Goal: Use online tool/utility: Utilize a website feature to perform a specific function

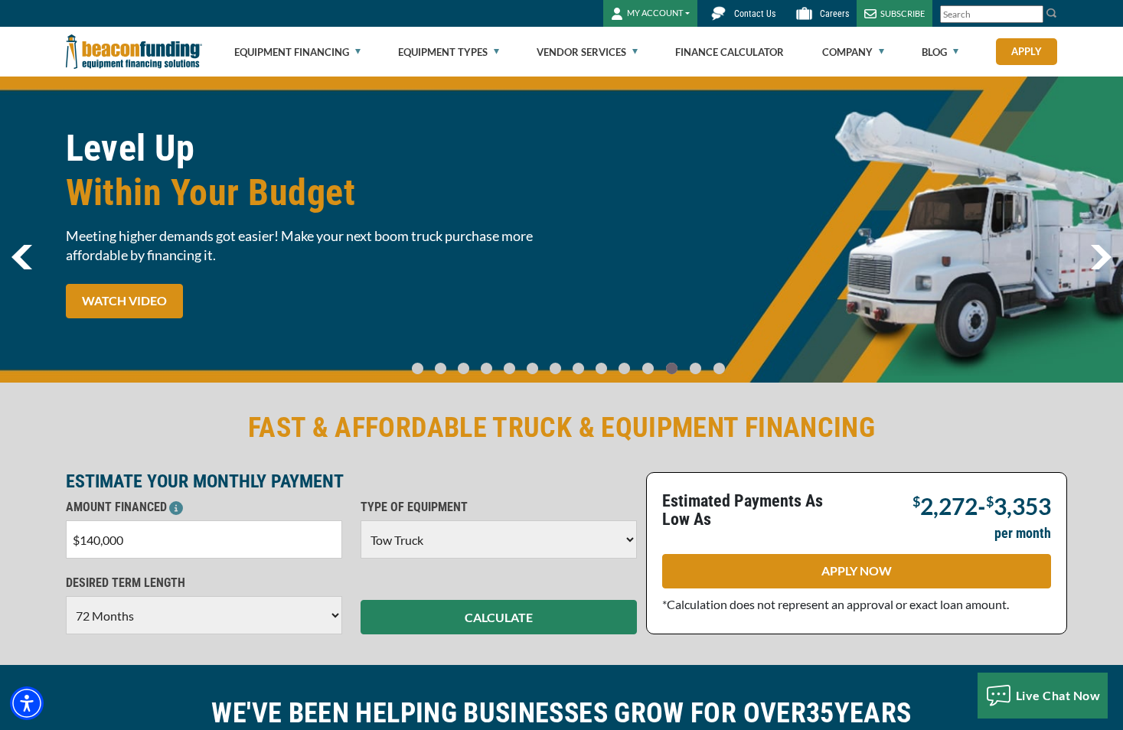
select select "5"
select select "72"
click at [95, 540] on input "$140,000" at bounding box center [204, 540] width 276 height 38
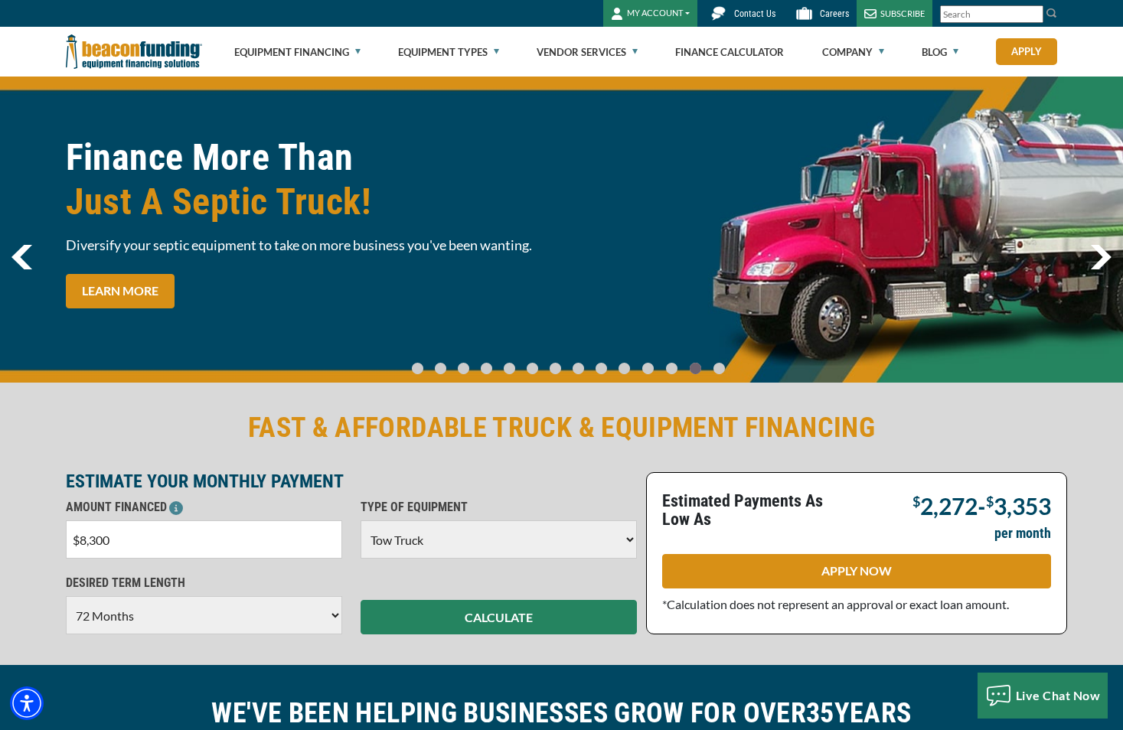
type input "$83,000"
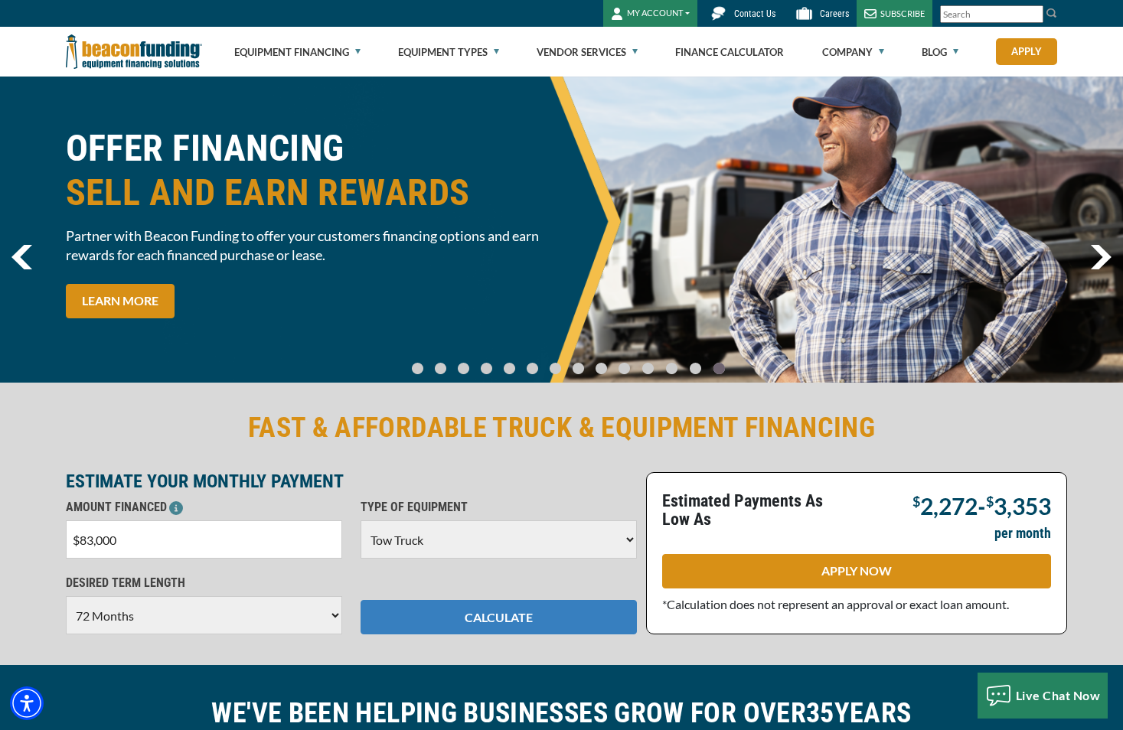
click at [469, 620] on button "CALCULATE" at bounding box center [499, 617] width 276 height 34
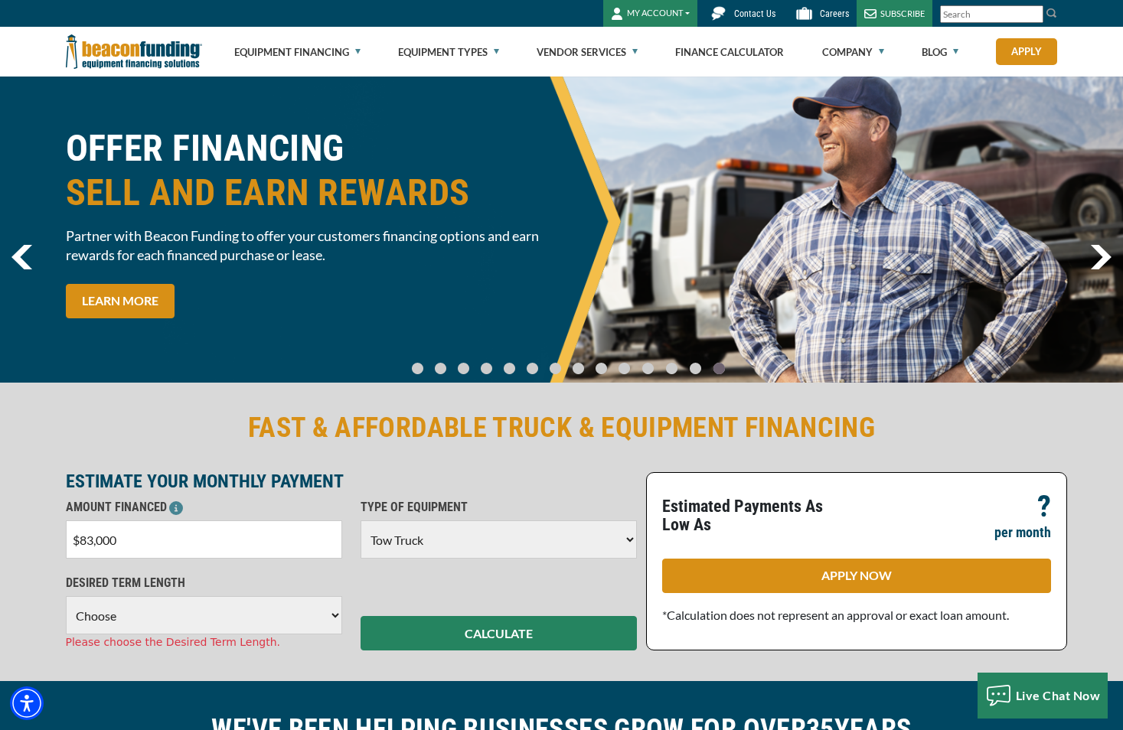
click at [291, 608] on select "Choose 36 Months 48 Months 60 Months" at bounding box center [204, 615] width 276 height 38
click at [66, 596] on select "Choose 36 Months 48 Months 60 Months" at bounding box center [204, 615] width 276 height 38
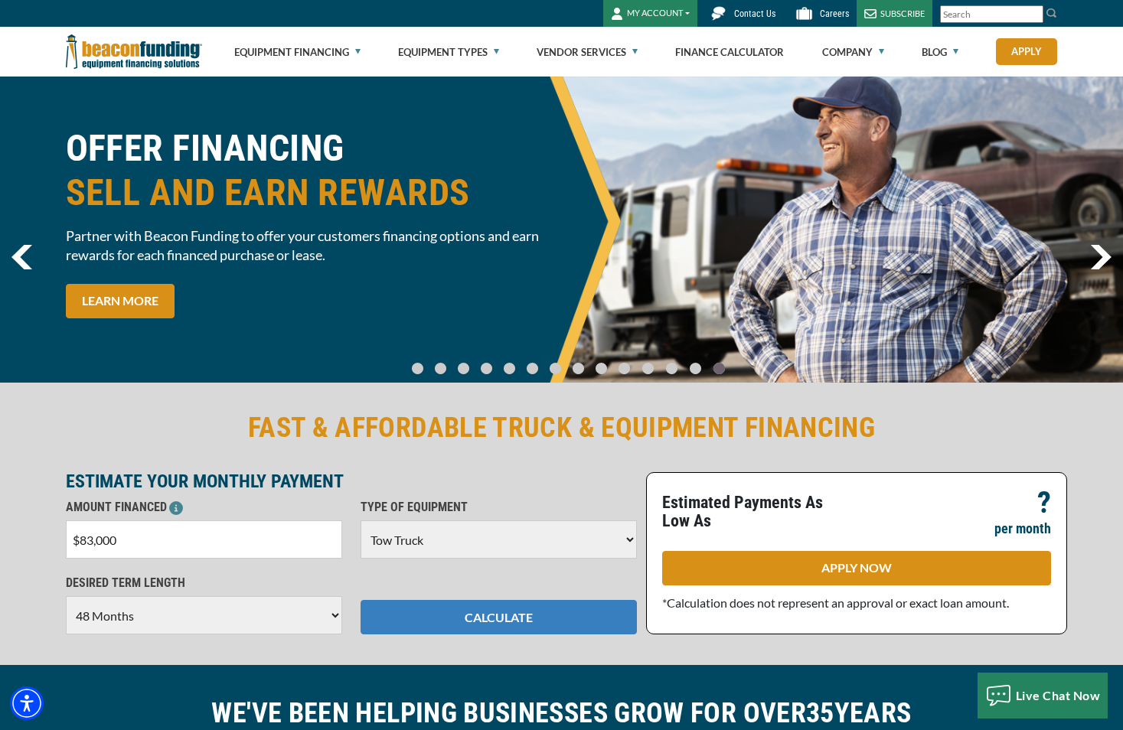
click at [446, 627] on button "CALCULATE" at bounding box center [499, 617] width 276 height 34
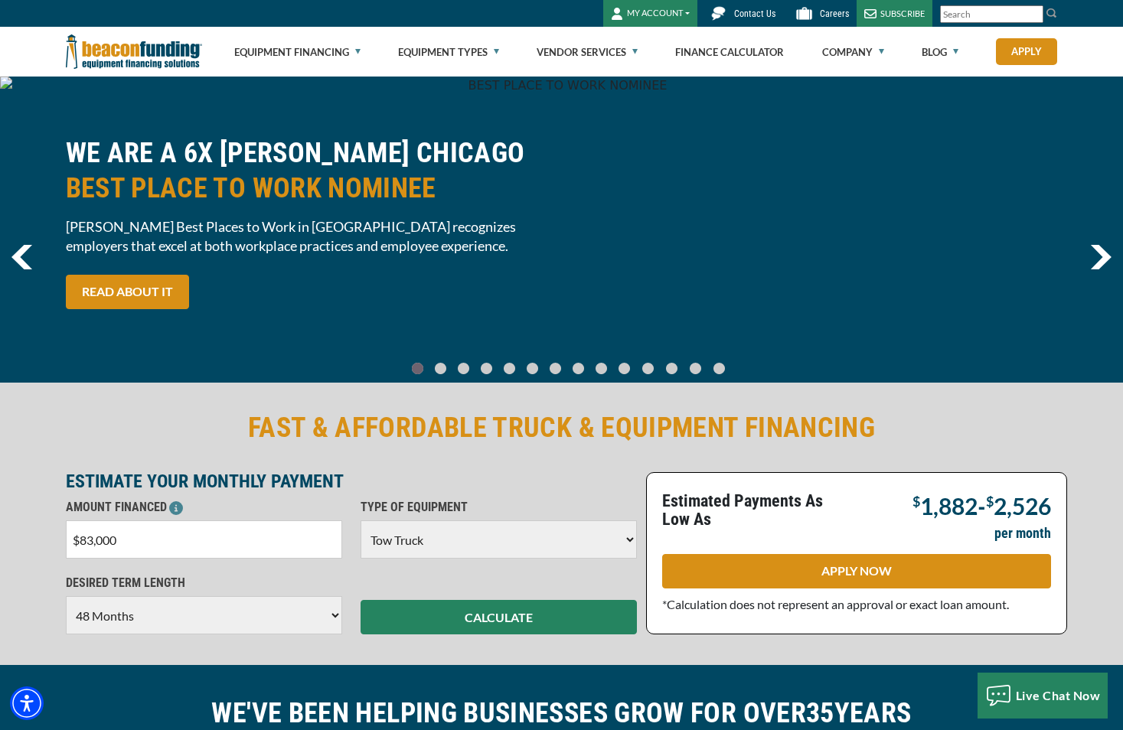
click at [237, 620] on select "Choose 36 Months 48 Months 60 Months" at bounding box center [204, 615] width 276 height 38
click at [66, 596] on select "Choose 36 Months 48 Months 60 Months" at bounding box center [204, 615] width 276 height 38
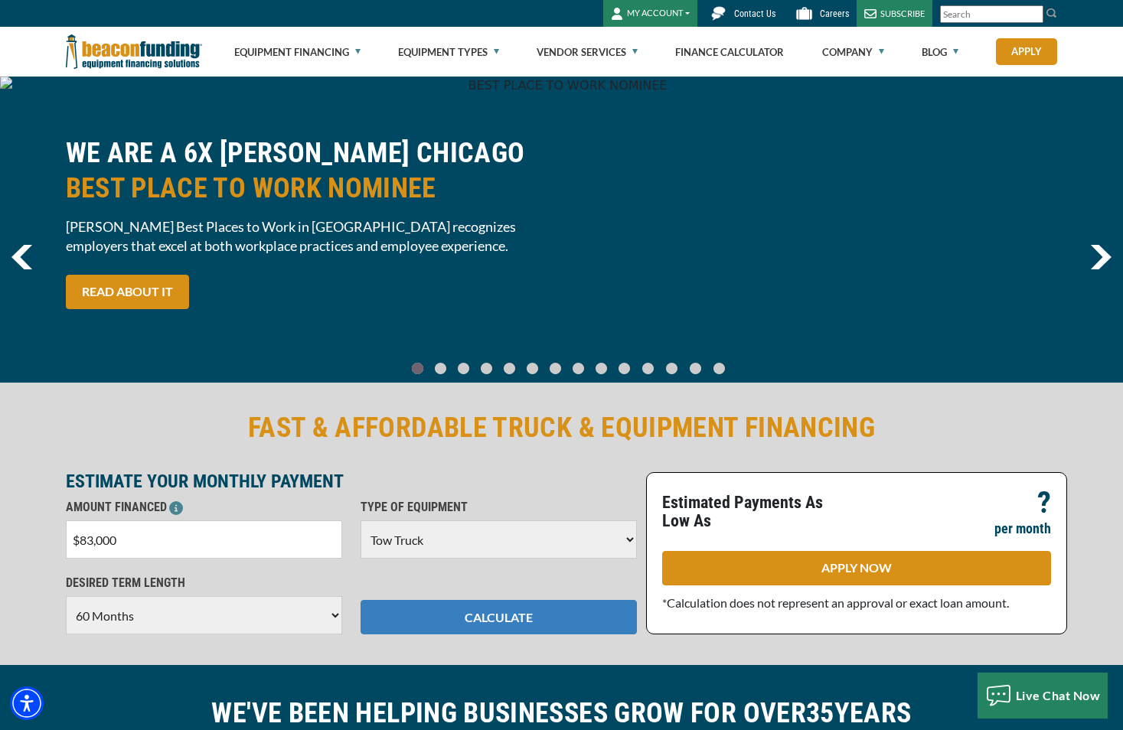
click at [505, 616] on button "CALCULATE" at bounding box center [499, 617] width 276 height 34
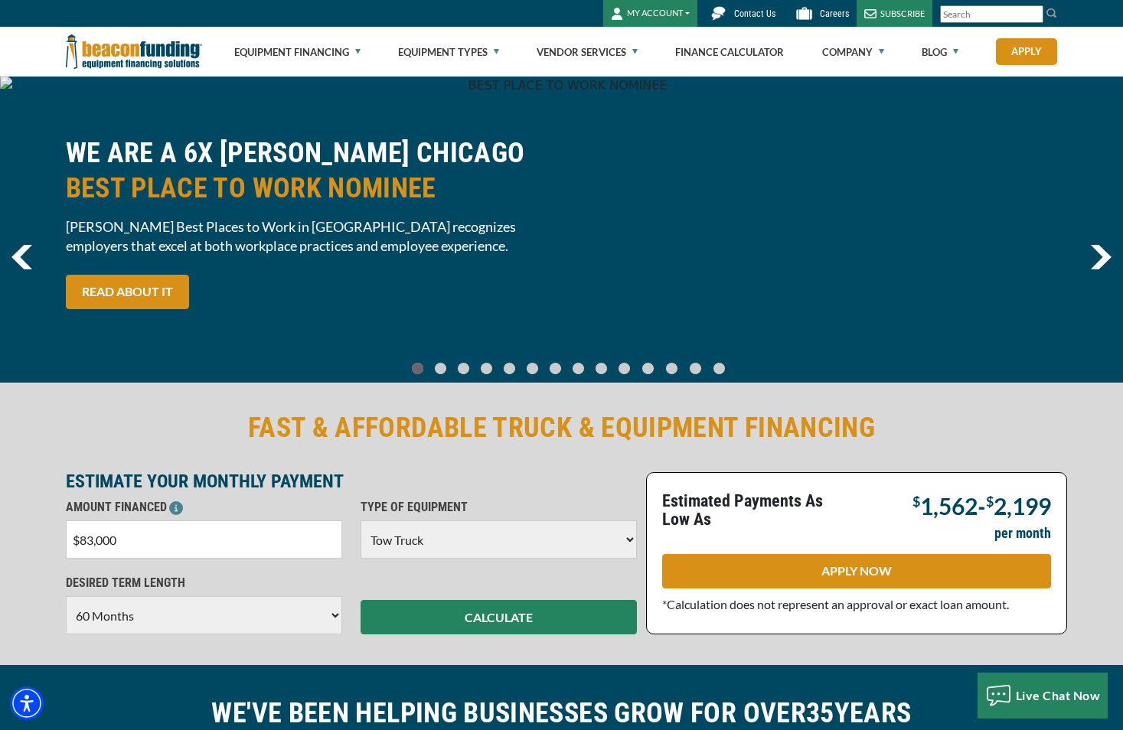
click at [259, 618] on select "Choose 36 Months 48 Months 60 Months" at bounding box center [204, 615] width 276 height 38
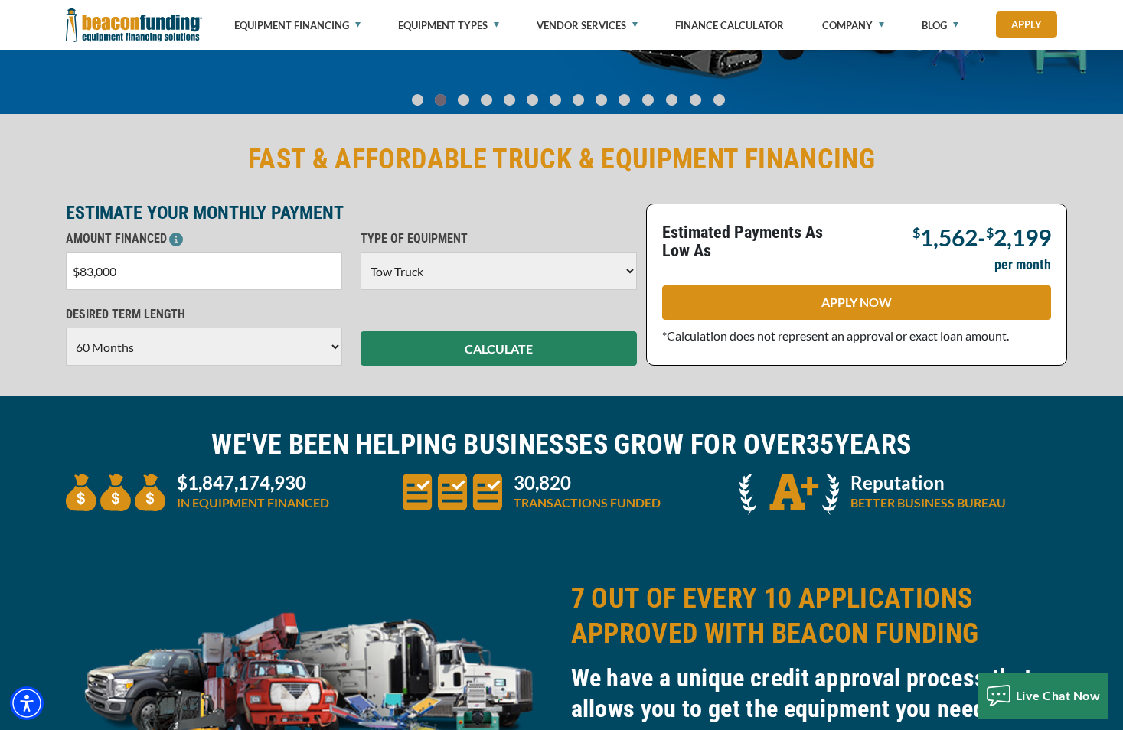
scroll to position [306, 0]
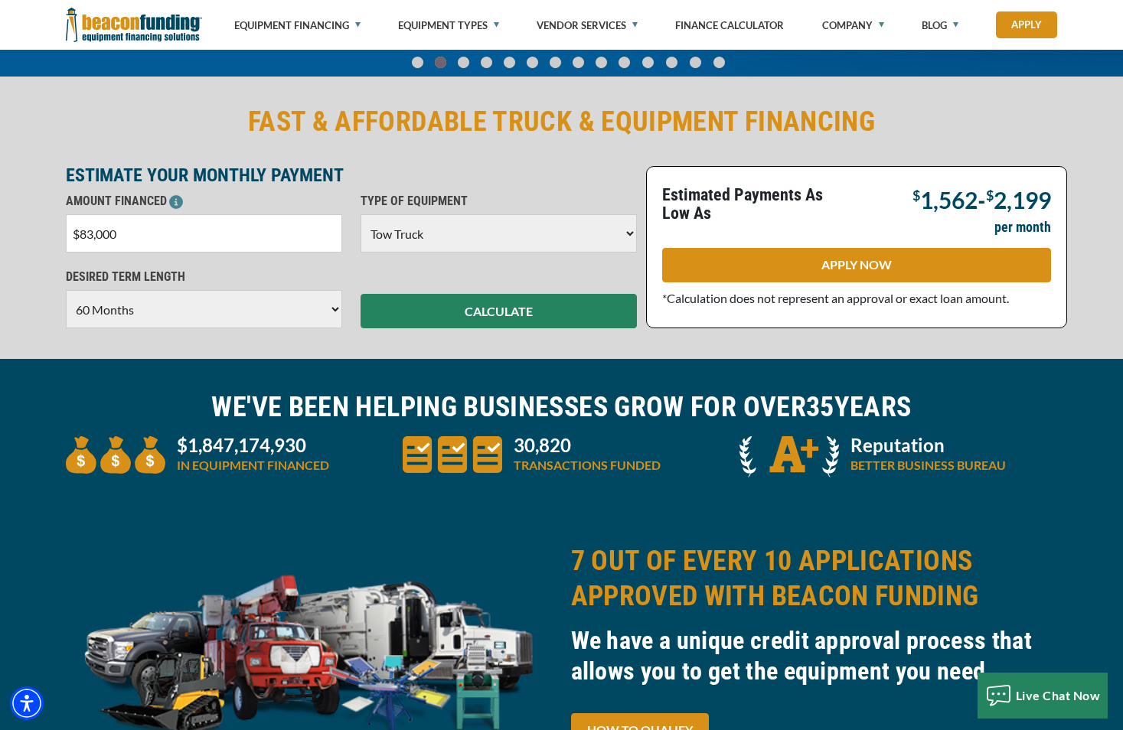
click at [324, 308] on select "Choose 36 Months 48 Months 60 Months" at bounding box center [204, 309] width 276 height 38
click at [66, 290] on select "Choose 36 Months 48 Months 60 Months" at bounding box center [204, 309] width 276 height 38
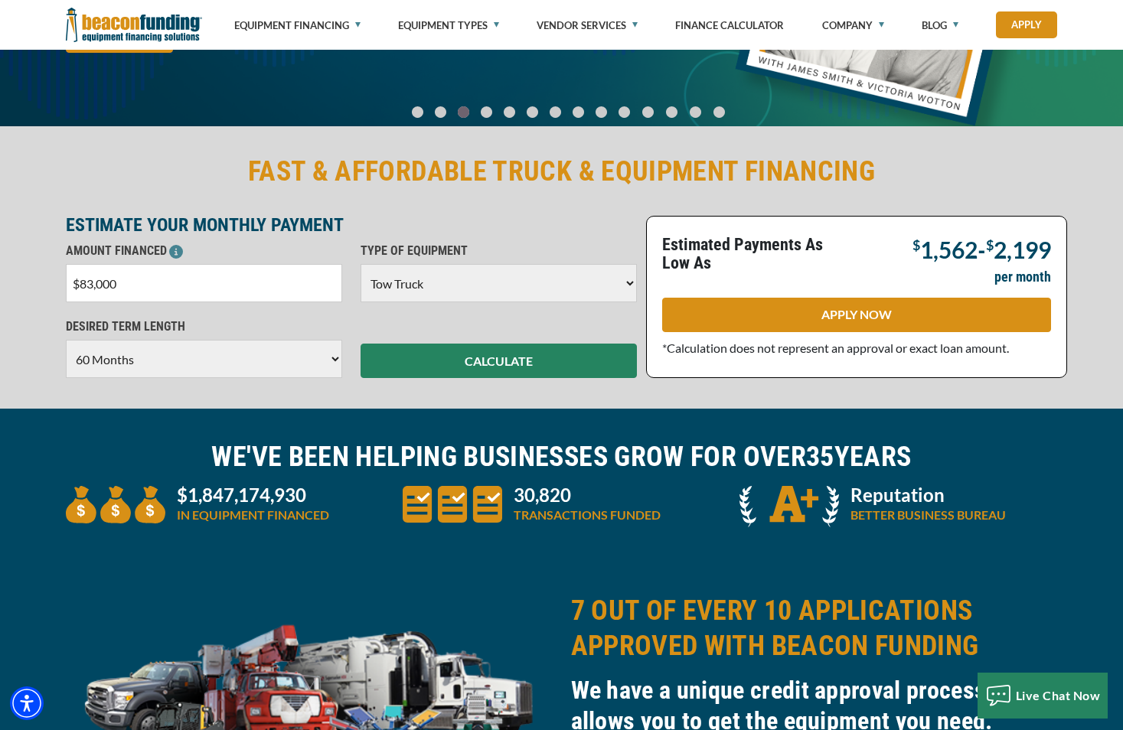
scroll to position [230, 0]
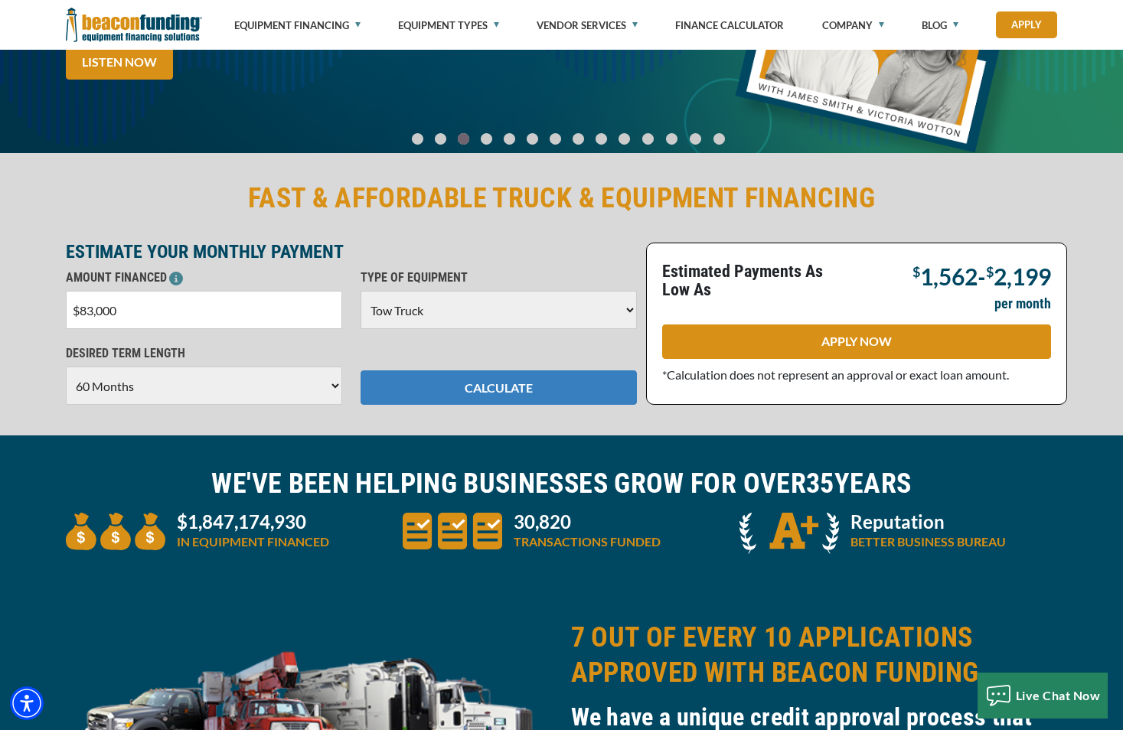
click at [512, 384] on button "CALCULATE" at bounding box center [499, 388] width 276 height 34
click at [433, 395] on button "CALCULATE" at bounding box center [499, 388] width 276 height 34
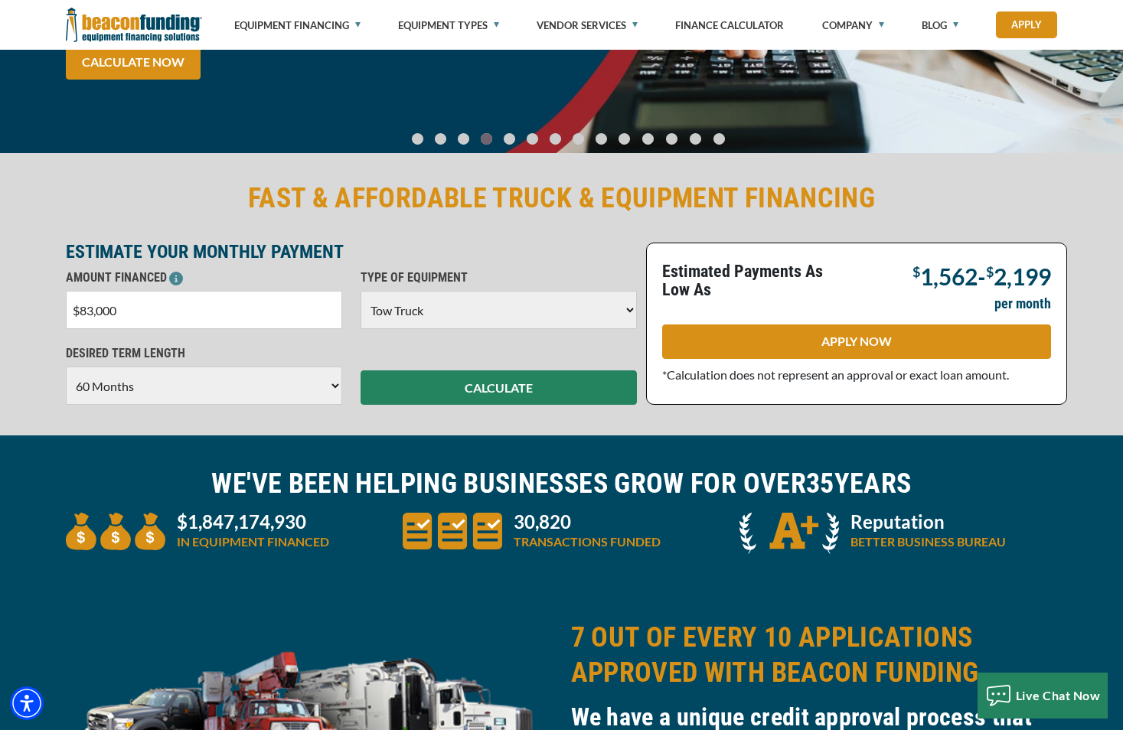
click at [323, 388] on select "Choose 36 Months 48 Months 60 Months" at bounding box center [204, 386] width 276 height 38
select select "48"
click at [66, 367] on select "Choose 36 Months 48 Months 60 Months" at bounding box center [204, 386] width 276 height 38
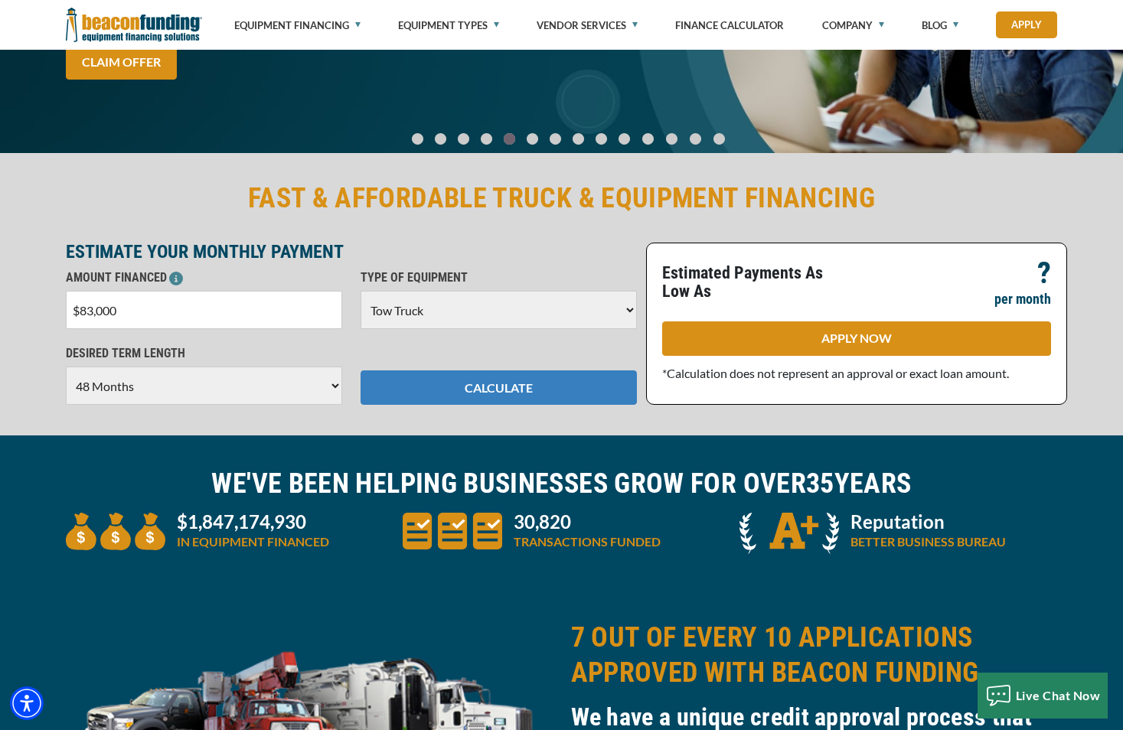
click at [486, 373] on button "CALCULATE" at bounding box center [499, 388] width 276 height 34
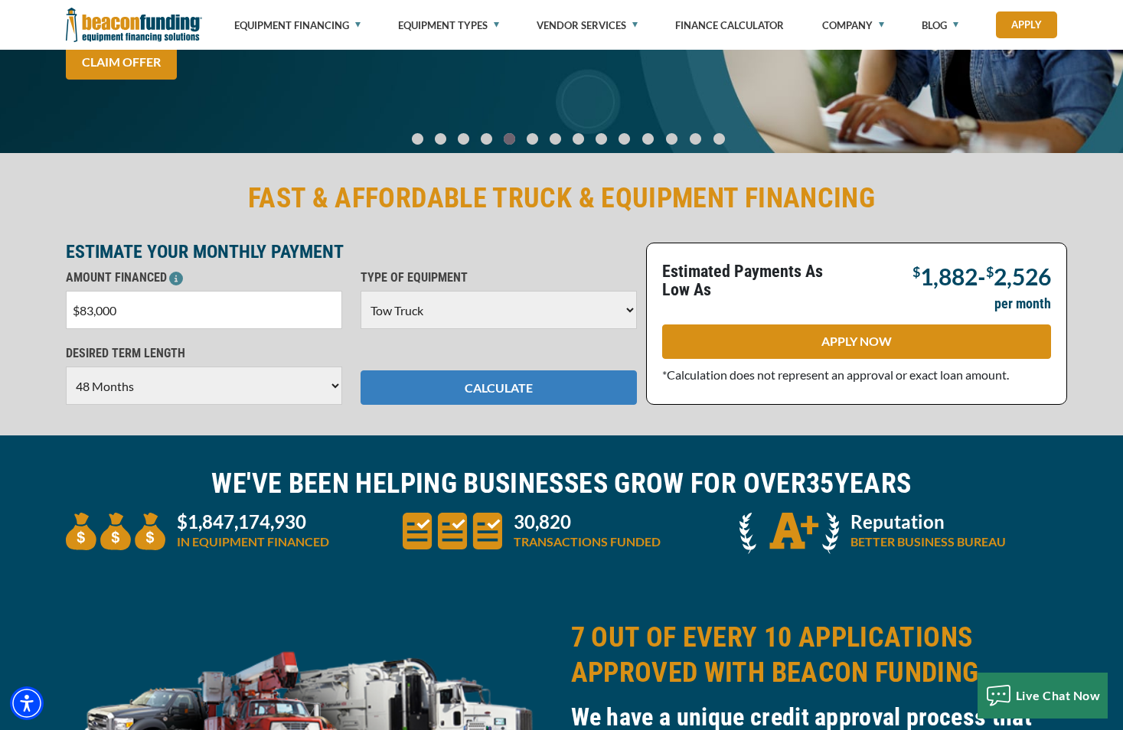
click at [495, 394] on button "CALCULATE" at bounding box center [499, 388] width 276 height 34
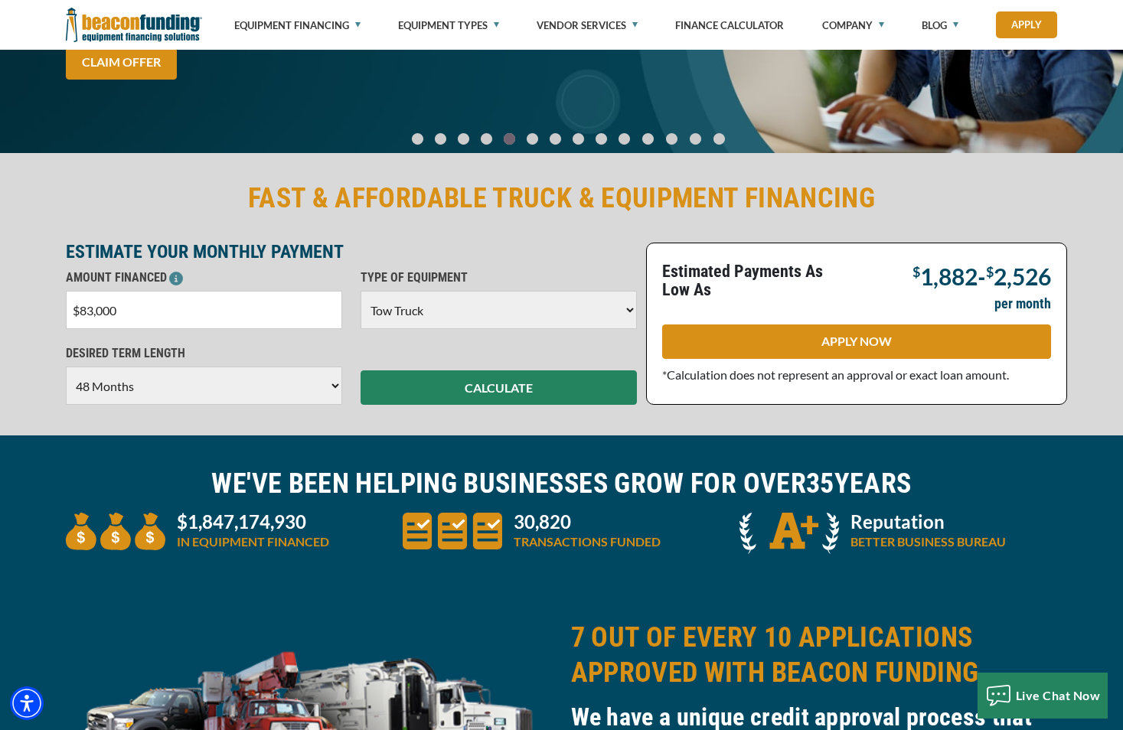
click at [93, 312] on input "$83,000" at bounding box center [204, 310] width 276 height 38
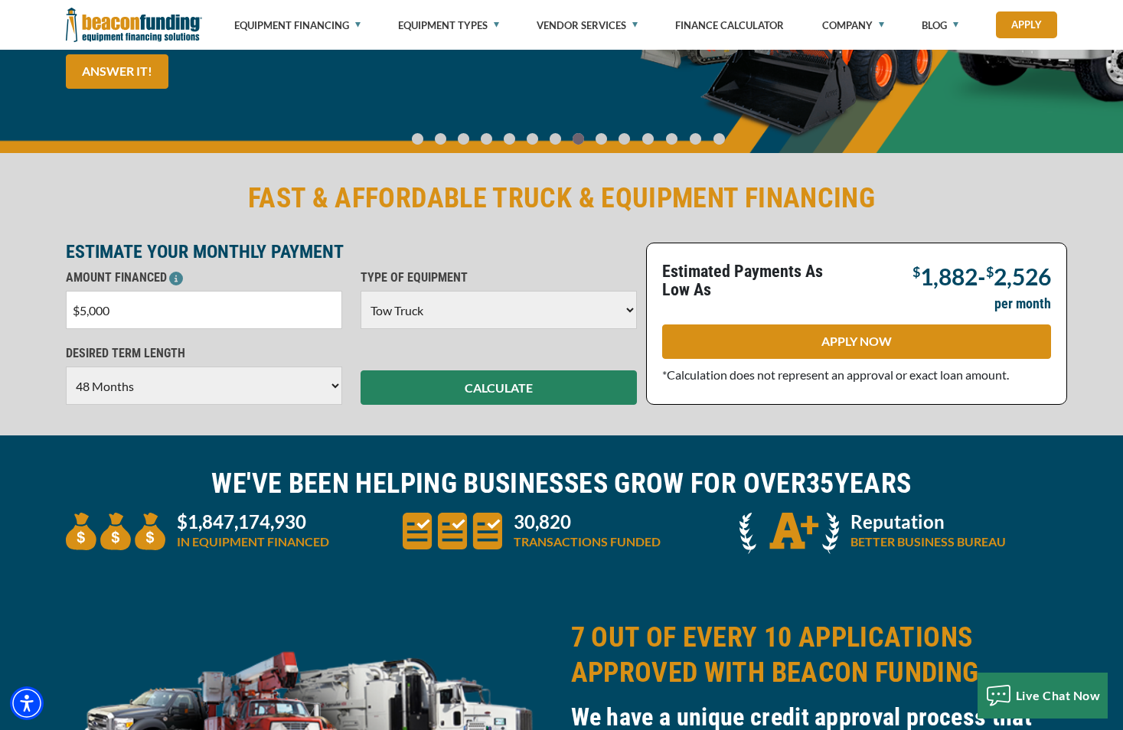
type input "$50,000"
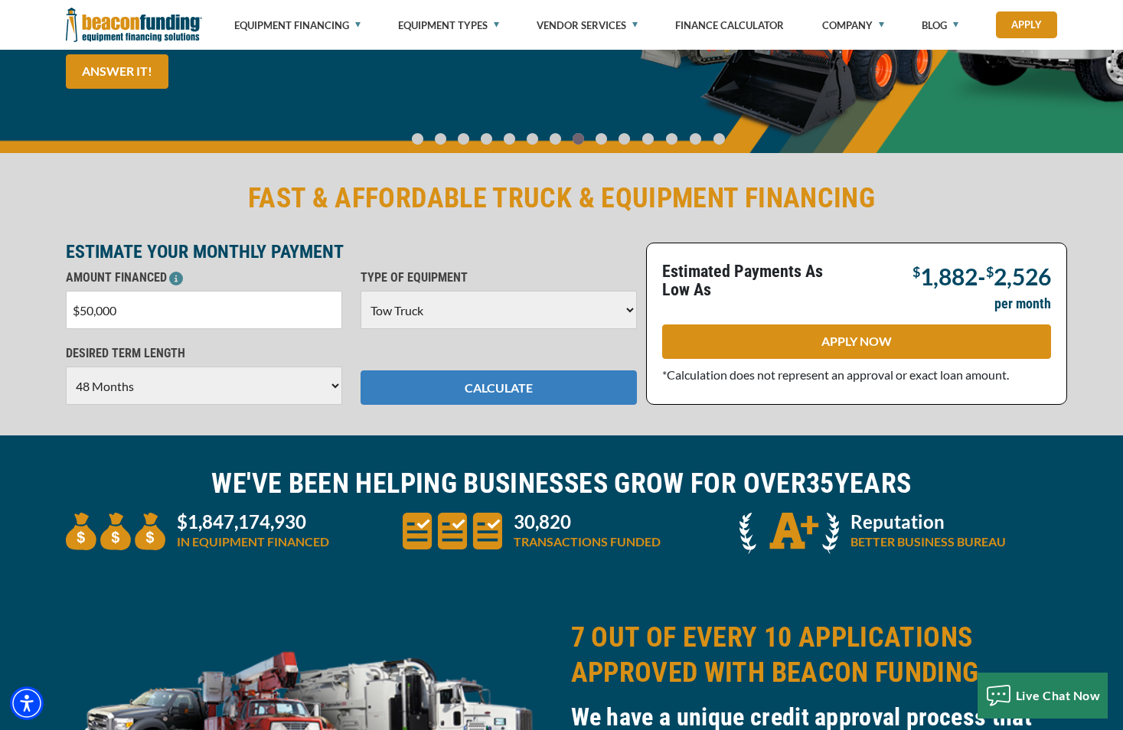
click at [464, 393] on button "CALCULATE" at bounding box center [499, 388] width 276 height 34
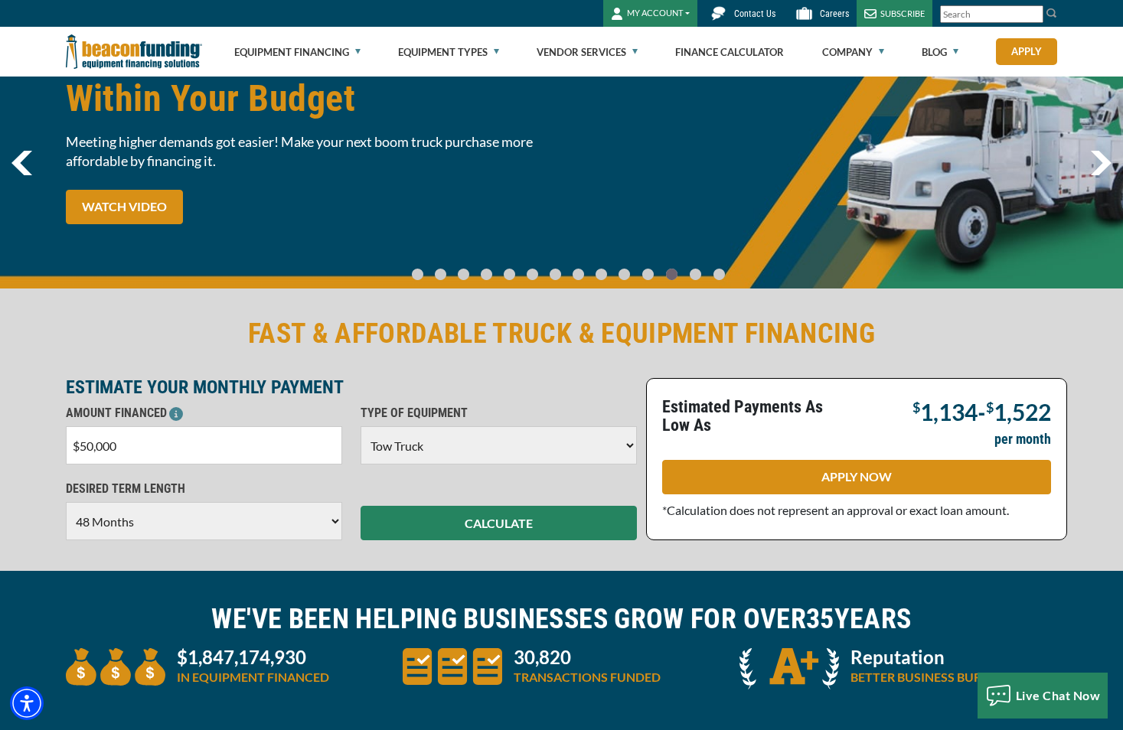
scroll to position [0, 0]
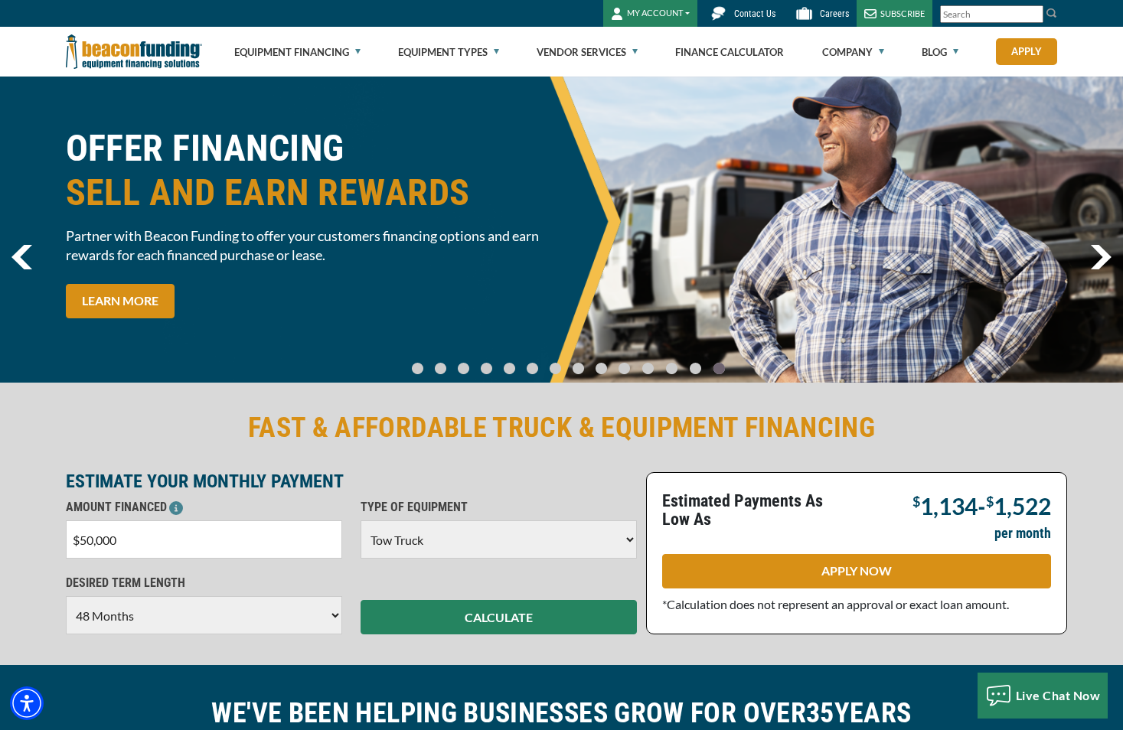
drag, startPoint x: 461, startPoint y: 526, endPoint x: 454, endPoint y: 531, distance: 8.7
click at [461, 526] on select "Choose Backhoe Boom/Bucket Truck Chipper Commercial Mower Crane DTG/DTF Printin…" at bounding box center [499, 540] width 276 height 38
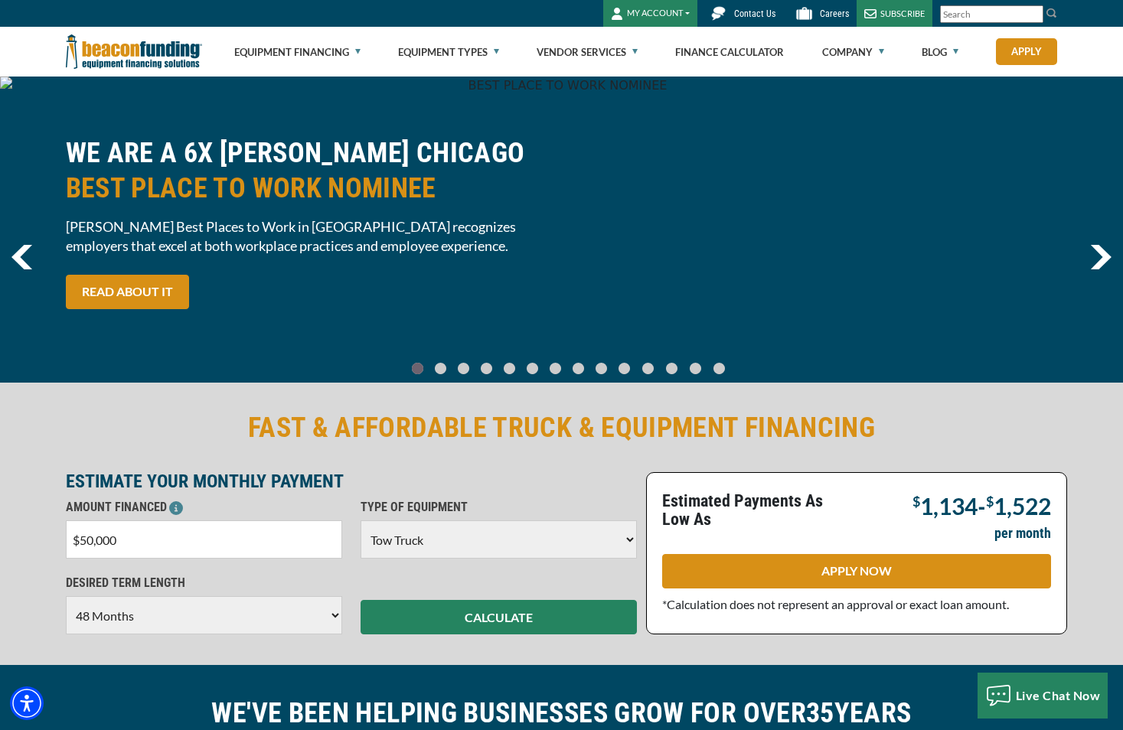
select select "7"
click at [361, 521] on select "Choose Backhoe Boom/Bucket Truck Chipper Commercial Mower Crane DTG/DTF Printin…" at bounding box center [499, 540] width 276 height 38
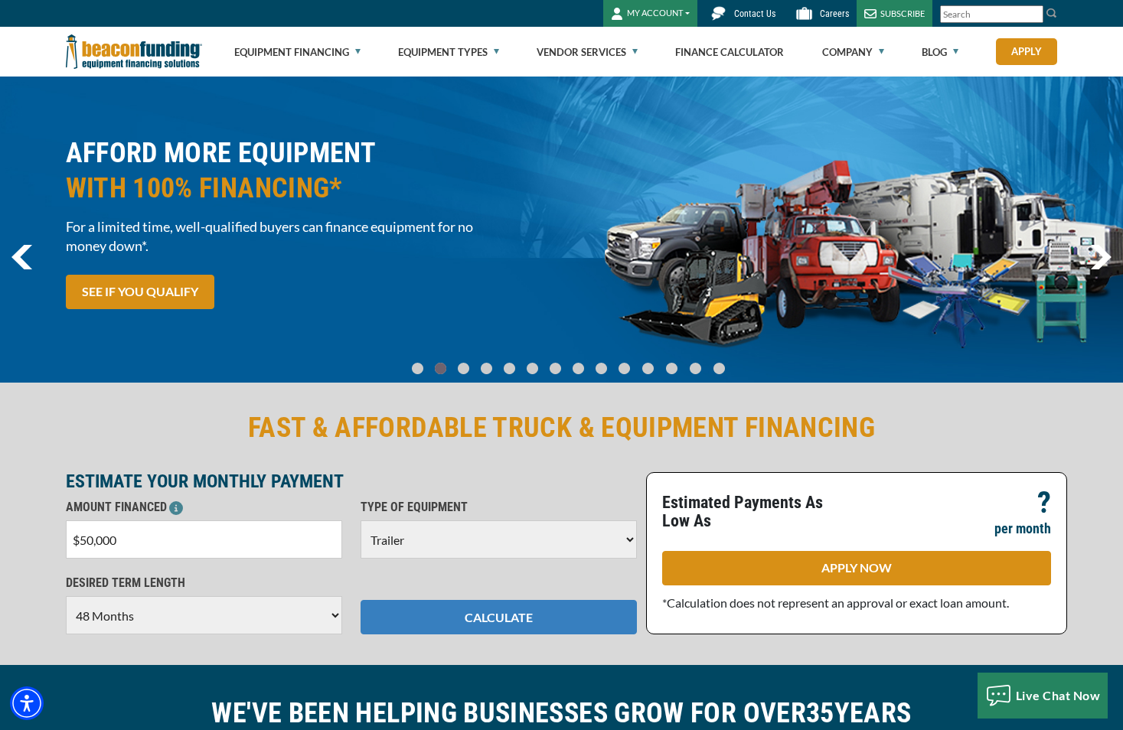
click at [442, 607] on button "CALCULATE" at bounding box center [499, 617] width 276 height 34
click at [436, 618] on button "CALCULATE" at bounding box center [499, 617] width 276 height 34
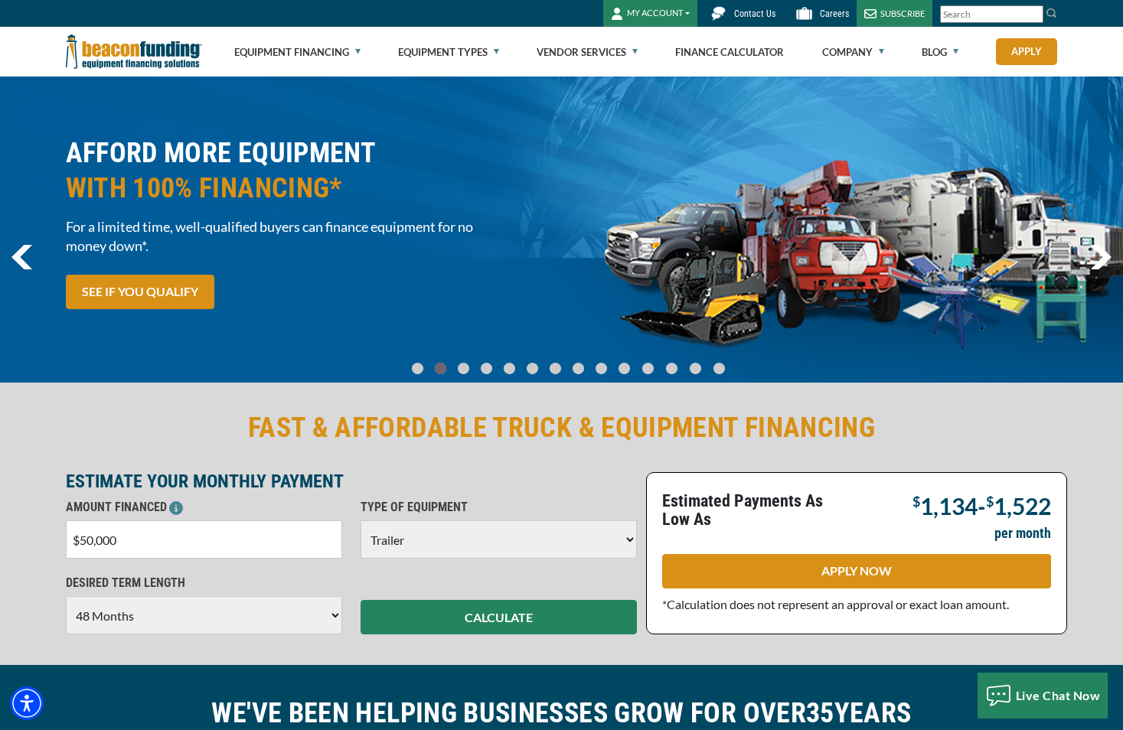
click at [204, 622] on select "Choose 36 Months 48 Months 60 Months" at bounding box center [204, 615] width 276 height 38
click at [66, 596] on select "Choose 36 Months 48 Months 60 Months" at bounding box center [204, 615] width 276 height 38
click at [187, 551] on input "$50,000" at bounding box center [204, 540] width 276 height 38
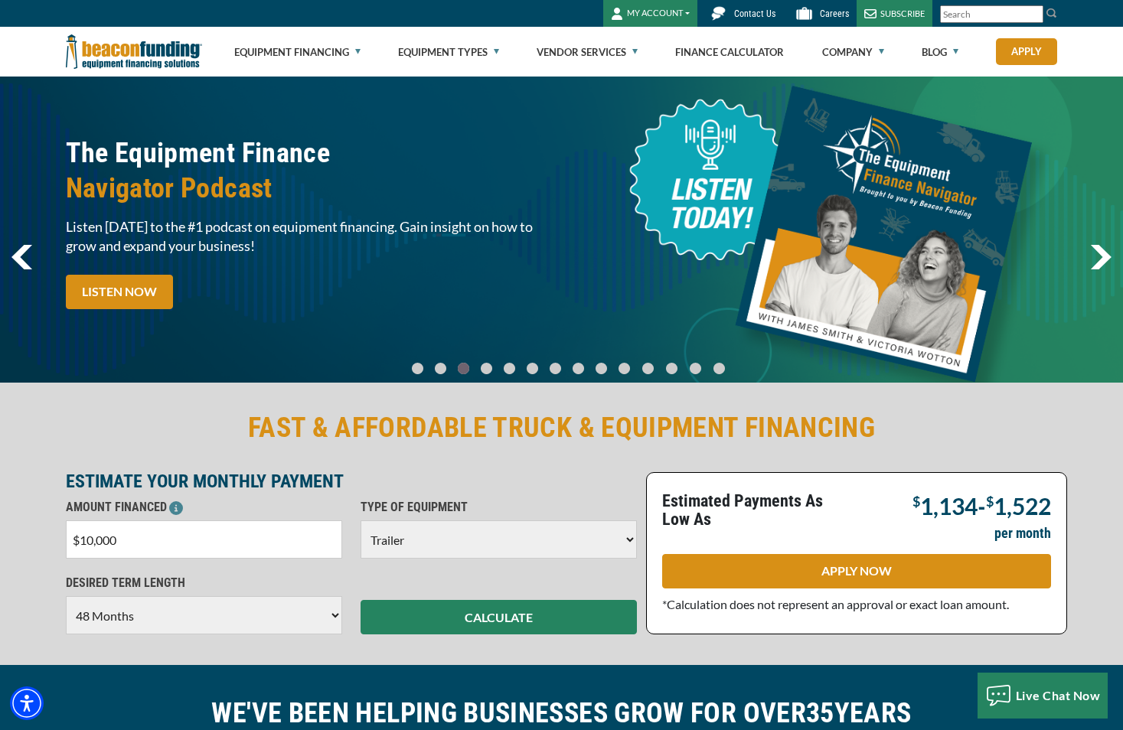
type input "$100,000"
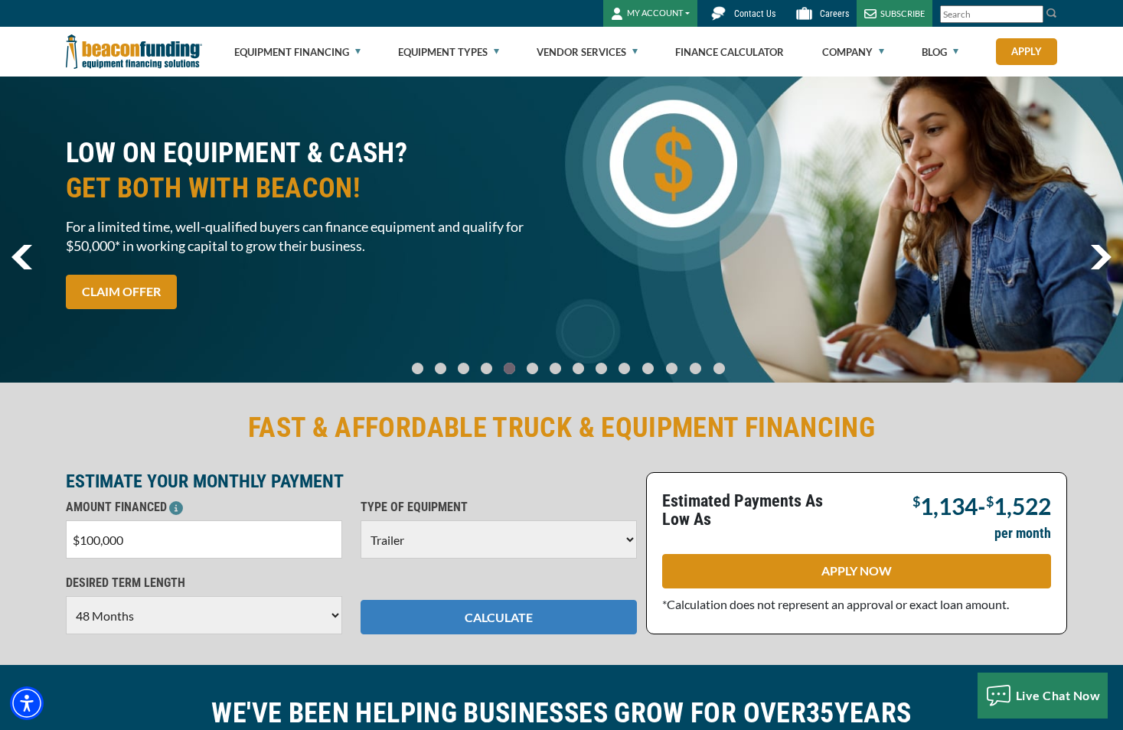
click at [445, 625] on button "CALCULATE" at bounding box center [499, 617] width 276 height 34
